Goal: Information Seeking & Learning: Learn about a topic

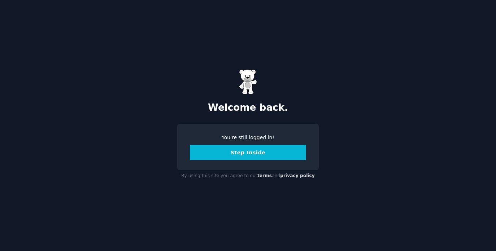
click at [240, 154] on button "Step Inside" at bounding box center [248, 152] width 116 height 15
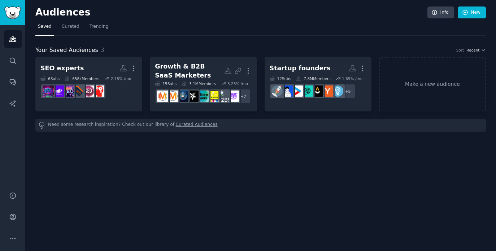
click at [94, 65] on h2 "SEO experts More" at bounding box center [88, 68] width 97 height 13
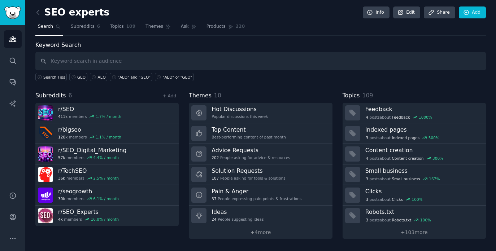
click at [100, 76] on div "AEO" at bounding box center [102, 77] width 8 height 5
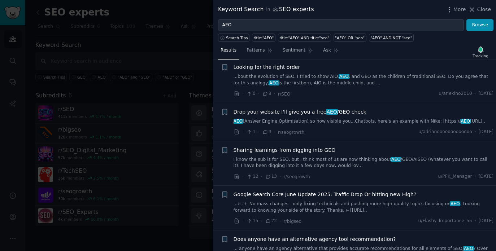
scroll to position [754, 0]
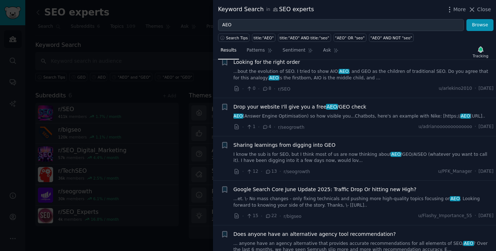
click at [307, 103] on span "Drop your website I'll give you a free AEO /GEO check" at bounding box center [299, 107] width 133 height 8
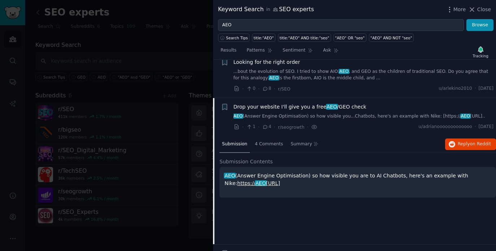
scroll to position [758, 0]
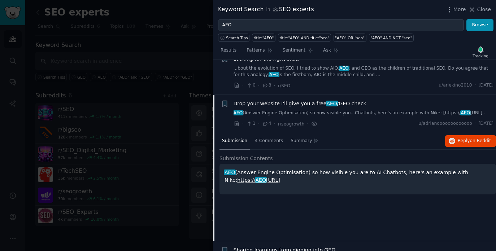
click at [474, 138] on span "on Reddit" at bounding box center [480, 140] width 21 height 5
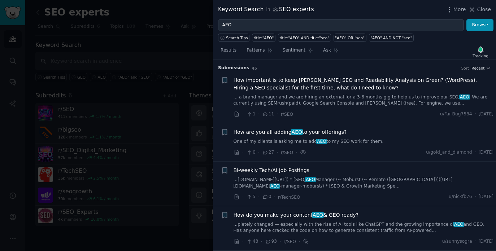
scroll to position [0, 0]
click at [480, 67] on span "Recent" at bounding box center [477, 68] width 13 height 5
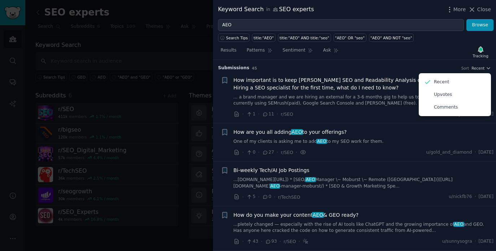
click at [445, 110] on div "Comments" at bounding box center [454, 107] width 67 height 13
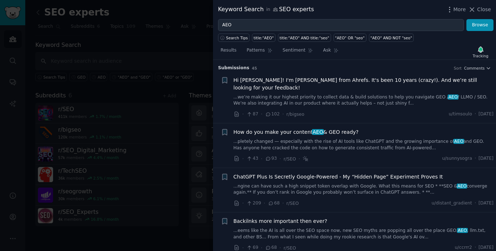
click at [475, 7] on icon at bounding box center [472, 10] width 8 height 8
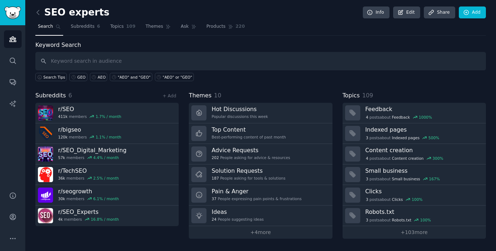
click at [241, 168] on h3 "Solution Requests" at bounding box center [248, 171] width 74 height 8
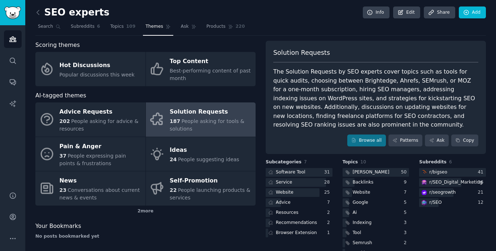
click at [40, 13] on icon at bounding box center [38, 13] width 8 height 8
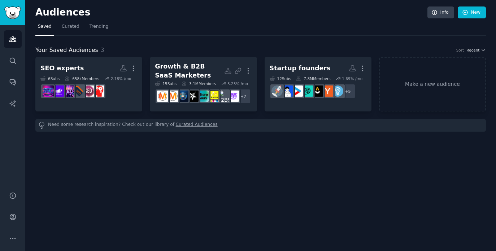
click at [205, 73] on div "Growth & B2B SaaS Marketers" at bounding box center [189, 71] width 69 height 18
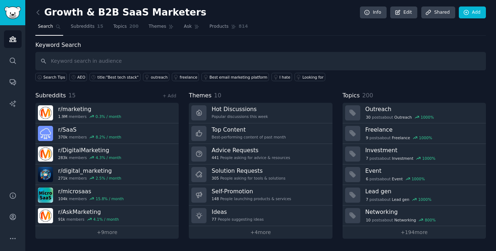
click at [84, 76] on div "AEO" at bounding box center [81, 77] width 8 height 5
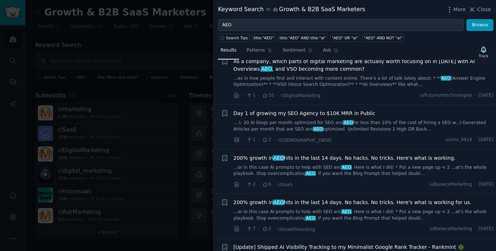
scroll to position [698, 0]
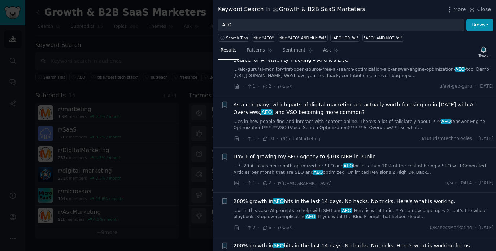
click at [159, 48] on div at bounding box center [248, 125] width 496 height 251
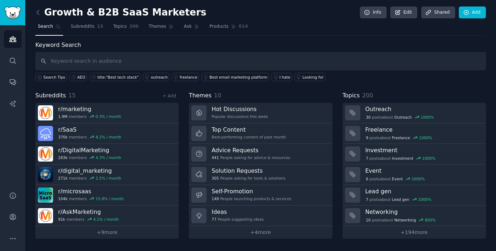
click at [38, 13] on icon at bounding box center [38, 13] width 8 height 8
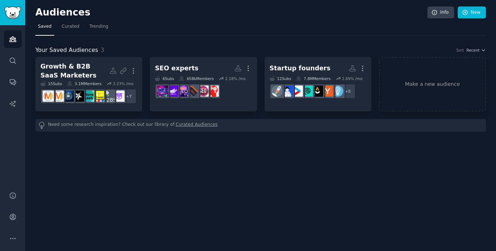
click at [321, 108] on link "Startup founders More 12 Sub s 7.8M Members 1.69 % /mo + 5" at bounding box center [317, 84] width 107 height 54
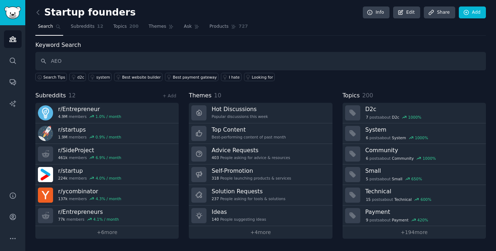
type input "AEO"
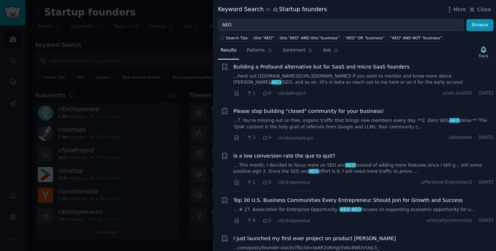
scroll to position [229, 0]
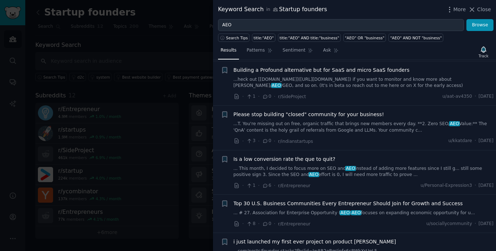
click at [292, 89] on link "...heck out [[DOMAIN_NAME]]([URL][DOMAIN_NAME]) if you want to monitor and know…" at bounding box center [363, 82] width 260 height 13
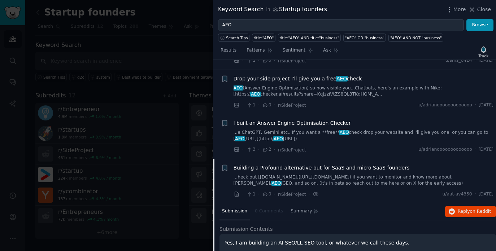
scroll to position [124, 0]
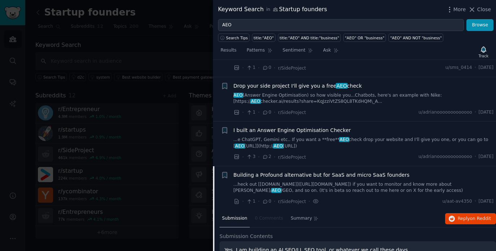
click at [178, 53] on div at bounding box center [248, 125] width 496 height 251
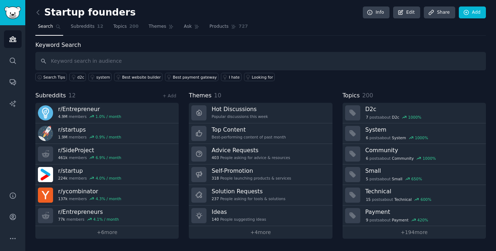
click at [39, 11] on icon at bounding box center [38, 13] width 8 height 8
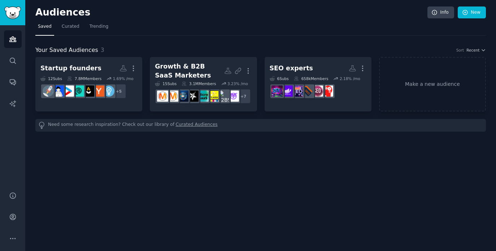
click at [330, 68] on h2 "SEO experts More" at bounding box center [317, 68] width 97 height 13
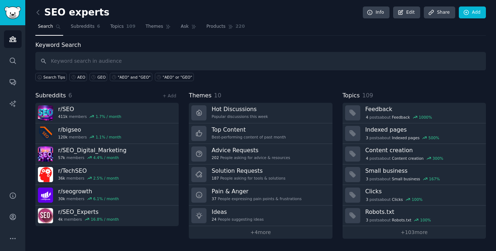
click at [79, 77] on div "AEO" at bounding box center [81, 77] width 8 height 5
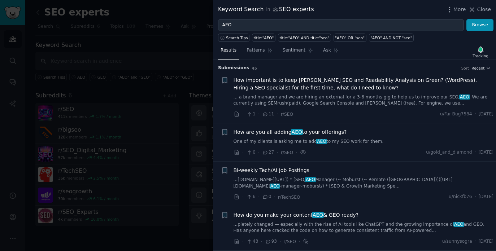
click at [480, 71] on h3 "Submission s 45 Sort Recent" at bounding box center [354, 68] width 273 height 6
click at [479, 67] on span "Recent" at bounding box center [477, 68] width 13 height 5
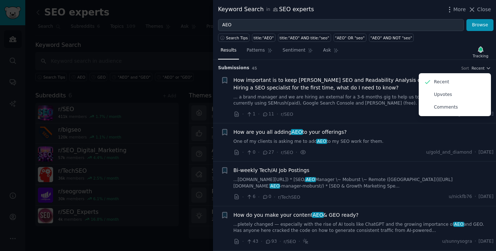
click at [428, 53] on div "Results Patterns Sentiment Ask Tracking" at bounding box center [354, 52] width 283 height 16
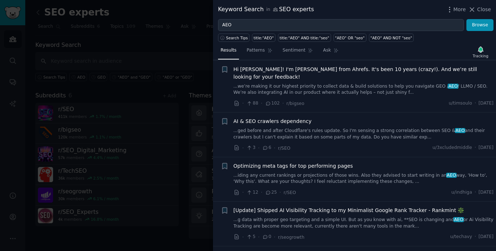
scroll to position [344, 0]
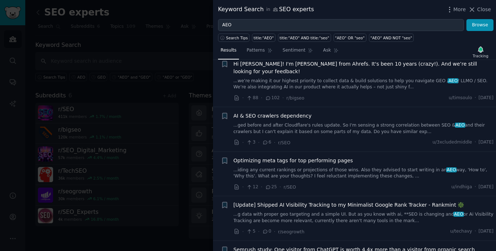
click at [274, 122] on link "...ged before and after Cloudflare's rules update. So I'm sensing a strong corr…" at bounding box center [363, 128] width 260 height 13
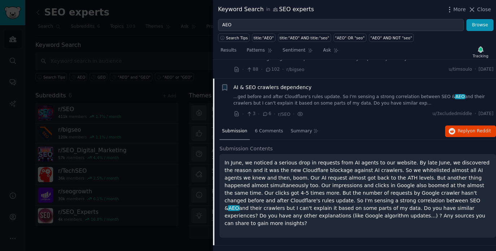
scroll to position [369, 0]
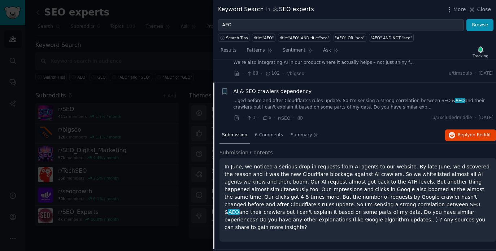
click at [272, 132] on span "6 Comments" at bounding box center [269, 135] width 28 height 6
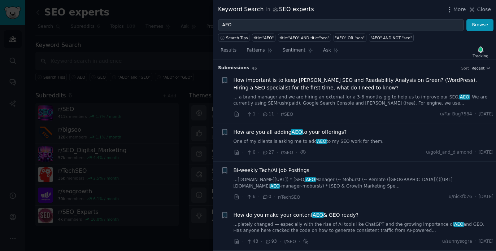
scroll to position [0, 0]
click at [181, 48] on div at bounding box center [248, 125] width 496 height 251
